Goal: Task Accomplishment & Management: Complete application form

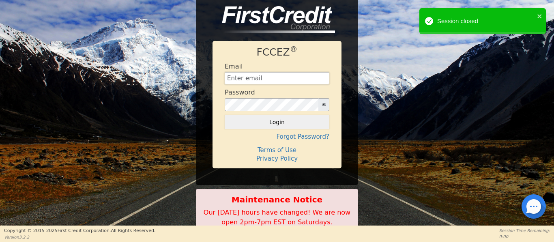
click at [241, 78] on input "text" at bounding box center [277, 78] width 105 height 12
click at [540, 15] on icon "close" at bounding box center [540, 16] width 6 height 6
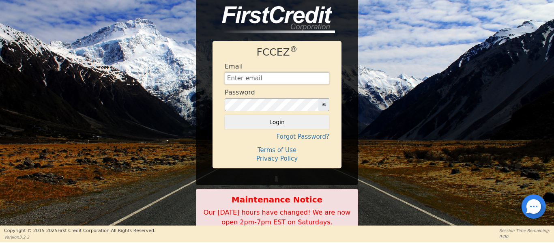
click at [271, 75] on input "text" at bounding box center [277, 78] width 105 height 12
drag, startPoint x: 251, startPoint y: 80, endPoint x: 257, endPoint y: 79, distance: 6.2
click at [257, 79] on input "text" at bounding box center [277, 78] width 105 height 12
drag, startPoint x: 257, startPoint y: 79, endPoint x: 244, endPoint y: 74, distance: 14.2
click at [244, 74] on input "text" at bounding box center [277, 78] width 105 height 12
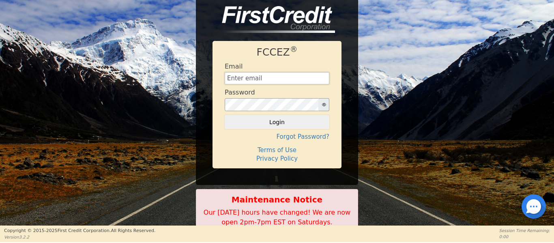
click at [246, 78] on input "text" at bounding box center [277, 78] width 105 height 12
click at [246, 83] on input "text" at bounding box center [277, 78] width 105 height 12
click at [274, 76] on input "text" at bounding box center [277, 78] width 105 height 12
click at [267, 79] on input "text" at bounding box center [277, 78] width 105 height 12
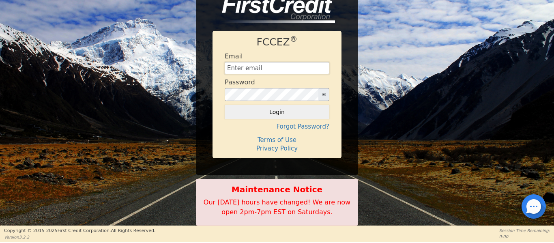
click at [247, 64] on input "text" at bounding box center [277, 68] width 105 height 12
click at [246, 66] on input "text" at bounding box center [277, 68] width 105 height 12
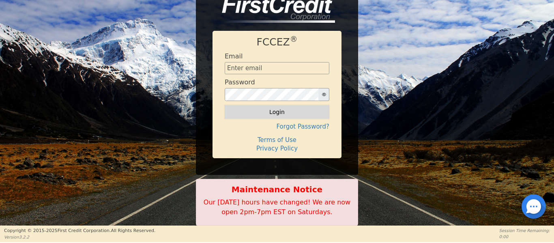
click at [250, 114] on button "Login" at bounding box center [277, 112] width 105 height 14
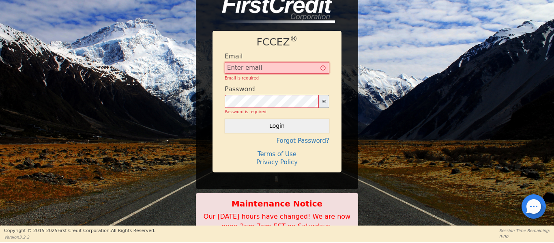
click at [251, 71] on input "text" at bounding box center [277, 68] width 105 height 12
click at [238, 67] on input "text" at bounding box center [277, 68] width 105 height 12
click at [230, 76] on div "Email is required" at bounding box center [277, 78] width 105 height 6
click at [231, 66] on input "text" at bounding box center [277, 68] width 105 height 12
click at [249, 68] on input "text" at bounding box center [277, 68] width 105 height 12
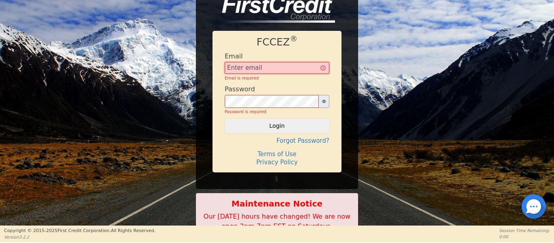
click at [257, 69] on input "text" at bounding box center [277, 68] width 105 height 12
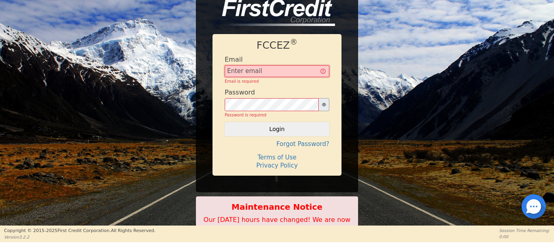
click at [249, 74] on input "text" at bounding box center [277, 71] width 105 height 12
click at [258, 75] on input "text" at bounding box center [277, 71] width 105 height 12
drag, startPoint x: 240, startPoint y: 69, endPoint x: 235, endPoint y: 71, distance: 5.5
click at [236, 70] on input "text" at bounding box center [277, 71] width 105 height 12
click at [234, 71] on input "text" at bounding box center [277, 71] width 105 height 12
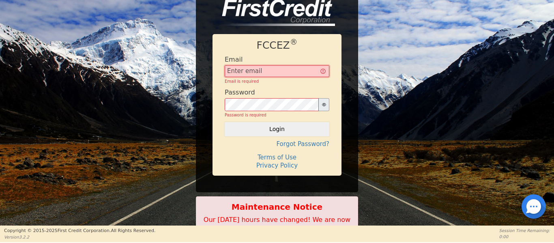
click at [262, 67] on input "text" at bounding box center [277, 71] width 105 height 12
click at [248, 70] on input "text" at bounding box center [277, 71] width 105 height 12
click at [240, 71] on input "text" at bounding box center [277, 71] width 105 height 12
click at [240, 73] on input "text" at bounding box center [277, 71] width 105 height 12
click at [242, 75] on input "text" at bounding box center [277, 71] width 105 height 12
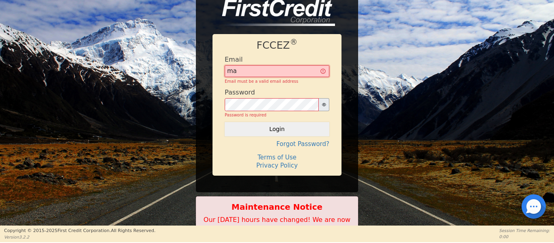
type input "m"
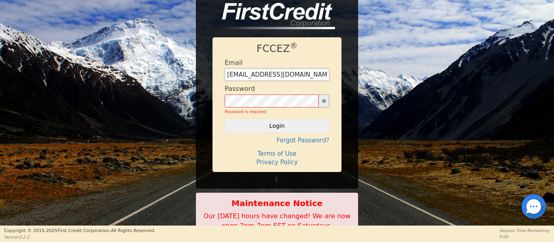
scroll to position [0, 5]
type input "[EMAIL_ADDRESS][DOMAIN_NAME]"
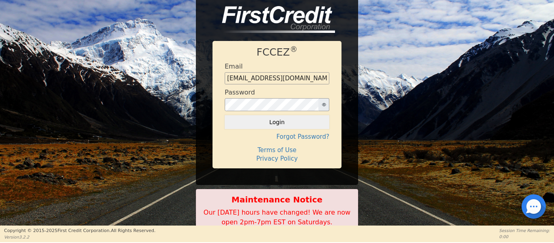
click at [324, 107] on button "button" at bounding box center [323, 104] width 11 height 13
click at [225, 115] on button "Login" at bounding box center [277, 122] width 105 height 14
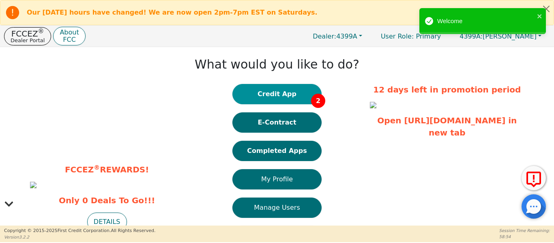
click at [270, 94] on button "Credit App 2" at bounding box center [276, 94] width 89 height 20
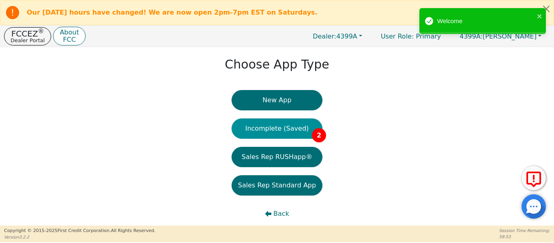
click at [268, 134] on button "Incomplete (Saved) 2" at bounding box center [277, 128] width 91 height 20
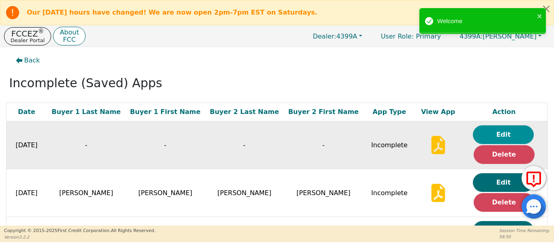
click at [483, 135] on button "Edit" at bounding box center [503, 134] width 61 height 19
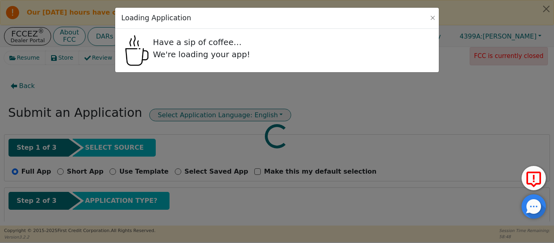
radio input "false"
radio input "true"
select select "[GEOGRAPHIC_DATA]"
select select "n"
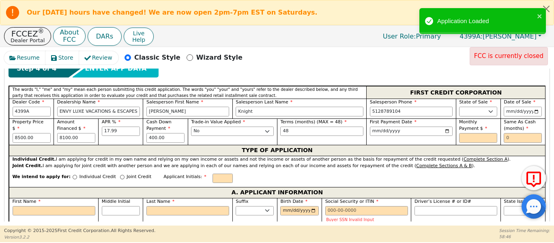
scroll to position [378, 0]
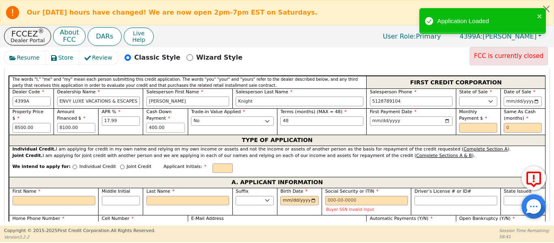
drag, startPoint x: 169, startPoint y: 117, endPoint x: 47, endPoint y: 108, distance: 122.4
type input "400.00"
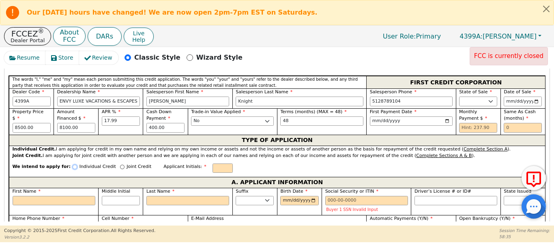
click at [73, 165] on input "Individual Credit" at bounding box center [75, 167] width 4 height 4
radio input "true"
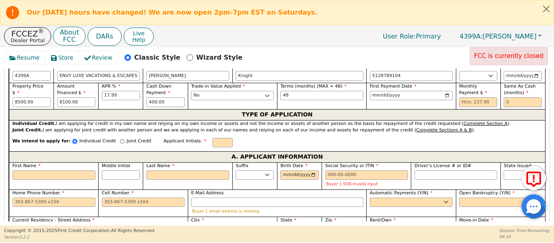
scroll to position [405, 0]
